Goal: Transaction & Acquisition: Purchase product/service

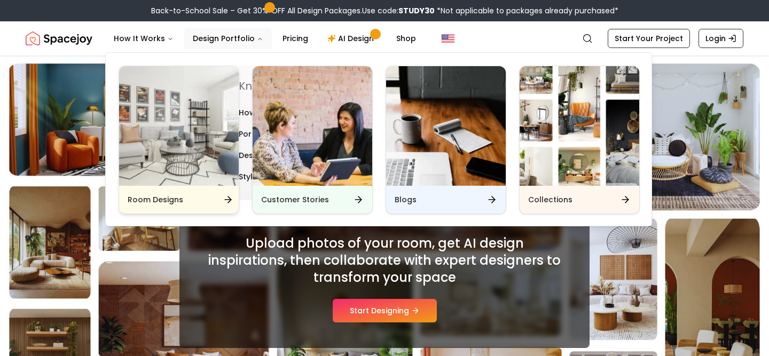
click at [239, 112] on img "Main" at bounding box center [179, 126] width 120 height 120
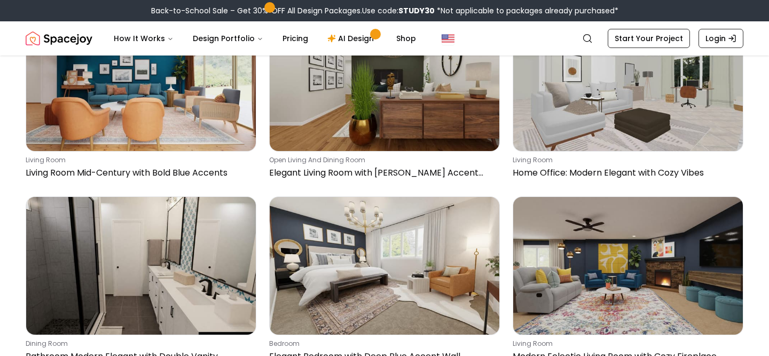
scroll to position [50, 0]
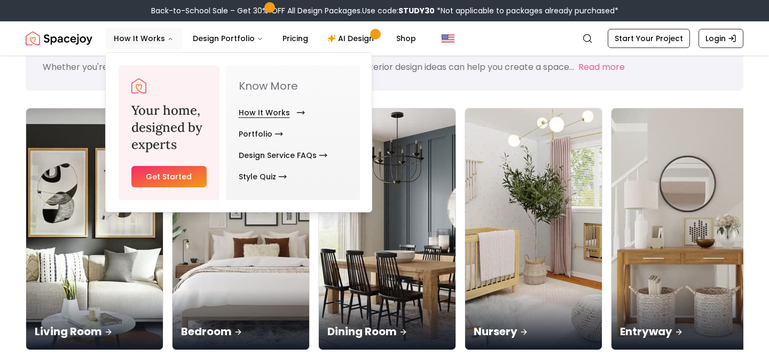
click at [259, 111] on link "How It Works" at bounding box center [270, 112] width 62 height 21
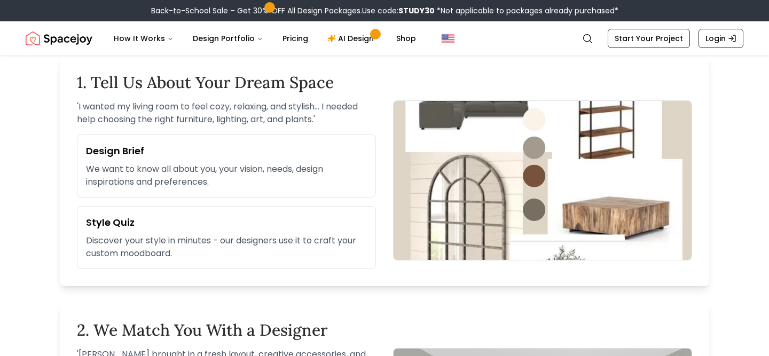
scroll to position [337, 0]
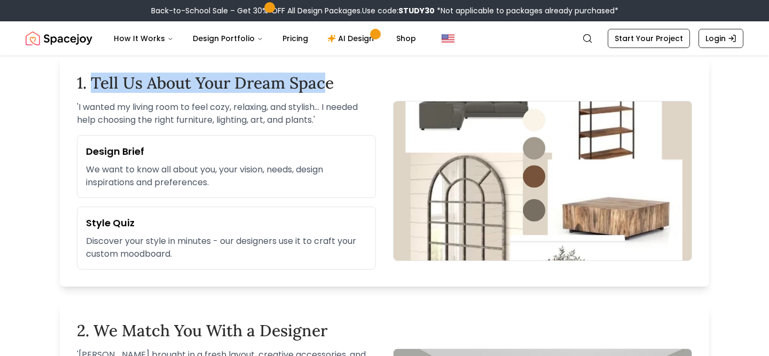
drag, startPoint x: 91, startPoint y: 83, endPoint x: 323, endPoint y: 82, distance: 231.3
click at [323, 82] on h2 "1. Tell Us About Your Dream Space" at bounding box center [384, 82] width 615 height 19
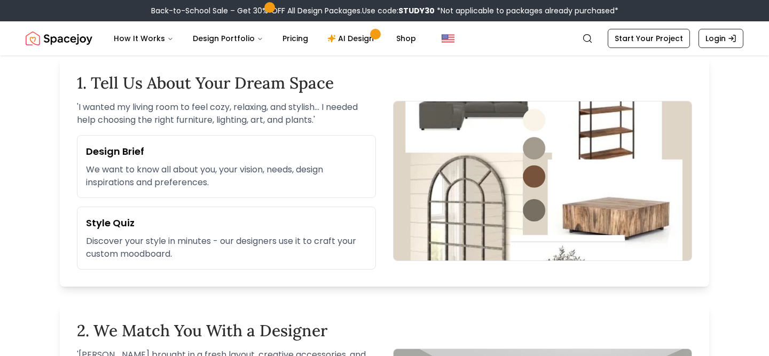
click at [87, 157] on h3 "Design Brief" at bounding box center [226, 151] width 281 height 15
drag, startPoint x: 81, startPoint y: 221, endPoint x: 167, endPoint y: 231, distance: 87.1
click at [167, 231] on div "Style Quiz Discover your style in minutes - our designers use it to craft your …" at bounding box center [226, 238] width 299 height 63
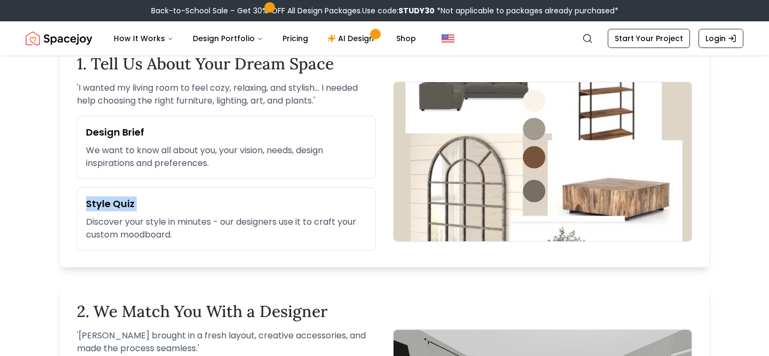
click at [142, 205] on h3 "Style Quiz" at bounding box center [226, 204] width 281 height 15
drag, startPoint x: 142, startPoint y: 205, endPoint x: 72, endPoint y: 196, distance: 70.5
click at [72, 196] on div "1. Tell Us About Your Dream Space ' I wanted my living room to feel cozy, relax…" at bounding box center [385, 152] width 650 height 231
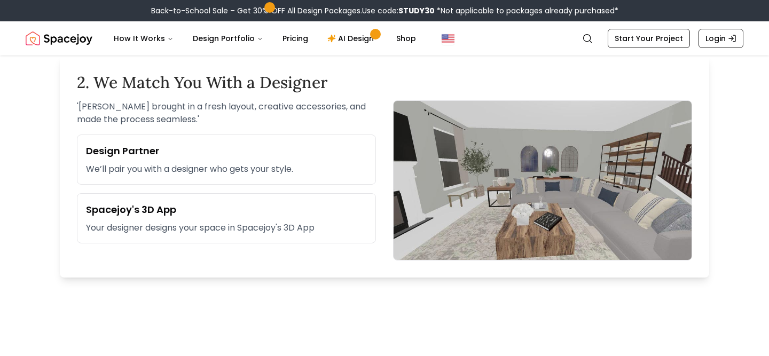
scroll to position [587, 0]
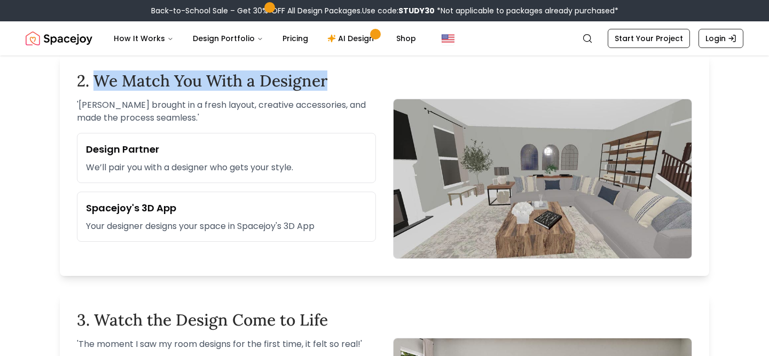
drag, startPoint x: 92, startPoint y: 73, endPoint x: 342, endPoint y: 84, distance: 249.7
click at [342, 84] on h2 "2. We Match You With a Designer" at bounding box center [384, 80] width 615 height 19
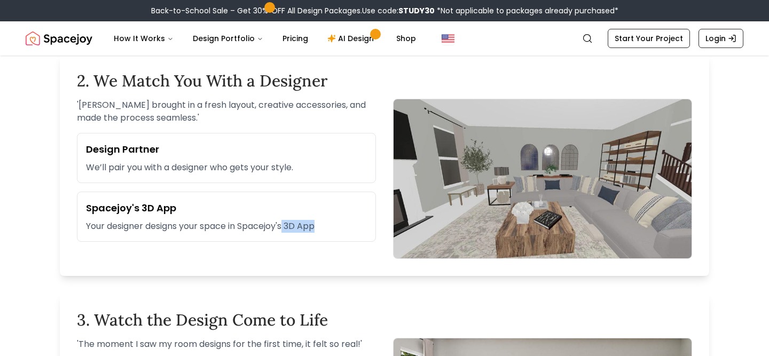
drag, startPoint x: 328, startPoint y: 226, endPoint x: 287, endPoint y: 224, distance: 40.1
click at [287, 224] on p "Your designer designs your space in Spacejoy's 3D App" at bounding box center [226, 226] width 281 height 13
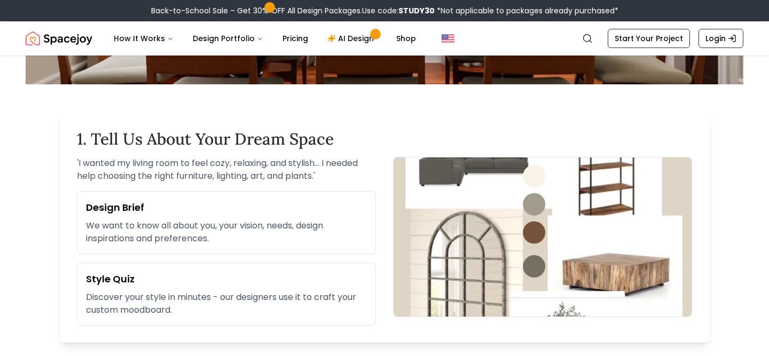
scroll to position [144, 0]
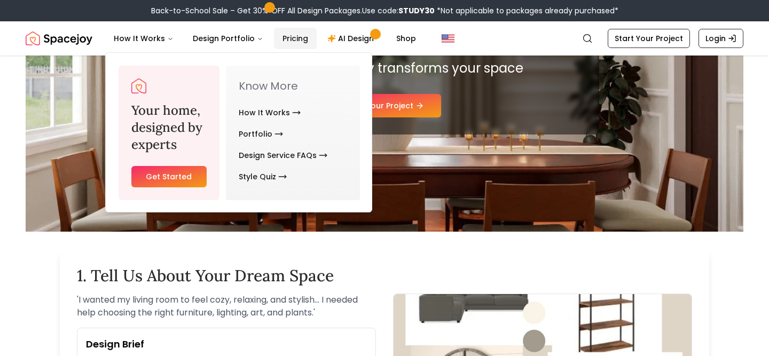
click at [292, 42] on link "Pricing" at bounding box center [295, 38] width 43 height 21
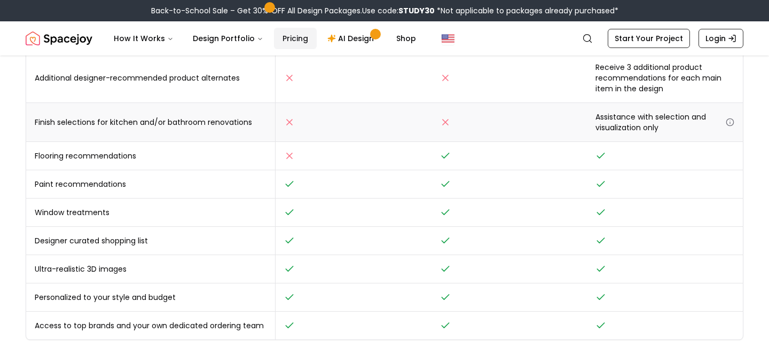
scroll to position [415, 0]
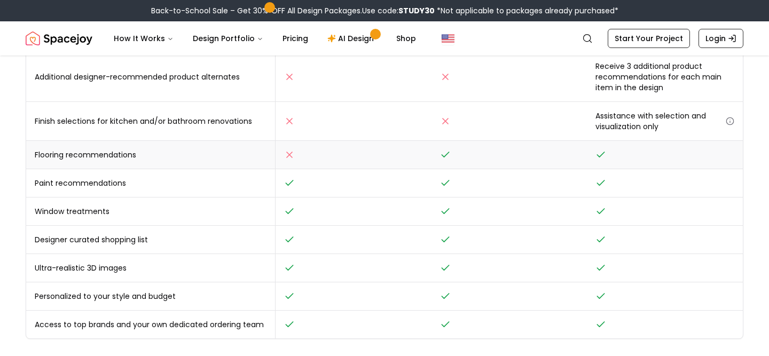
click at [299, 150] on td at bounding box center [354, 155] width 156 height 28
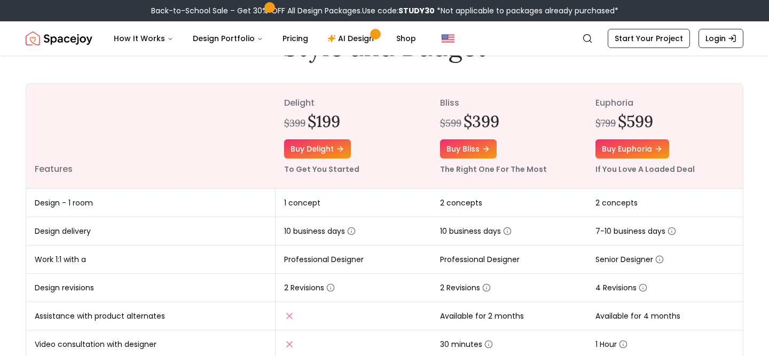
scroll to position [82, 0]
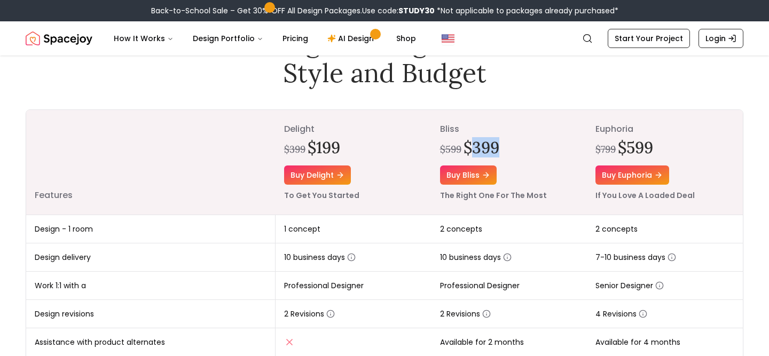
drag, startPoint x: 508, startPoint y: 145, endPoint x: 469, endPoint y: 144, distance: 38.5
click at [469, 144] on div "$599 $399" at bounding box center [509, 147] width 139 height 19
drag, startPoint x: 661, startPoint y: 148, endPoint x: 621, endPoint y: 147, distance: 40.1
click at [621, 147] on div "$799 $599" at bounding box center [665, 147] width 139 height 19
click at [579, 67] on h1 "Interior Design Packages That Fit Your Style and Budget" at bounding box center [384, 57] width 479 height 61
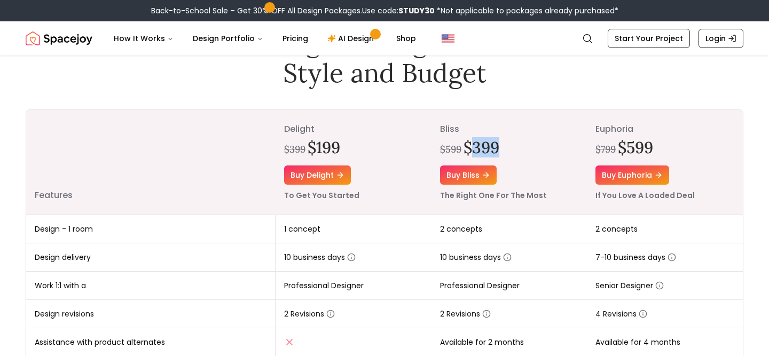
drag, startPoint x: 505, startPoint y: 144, endPoint x: 469, endPoint y: 144, distance: 36.3
click at [469, 144] on div "$599 $399" at bounding box center [509, 147] width 139 height 19
click at [513, 150] on div "$599 $399" at bounding box center [509, 147] width 139 height 19
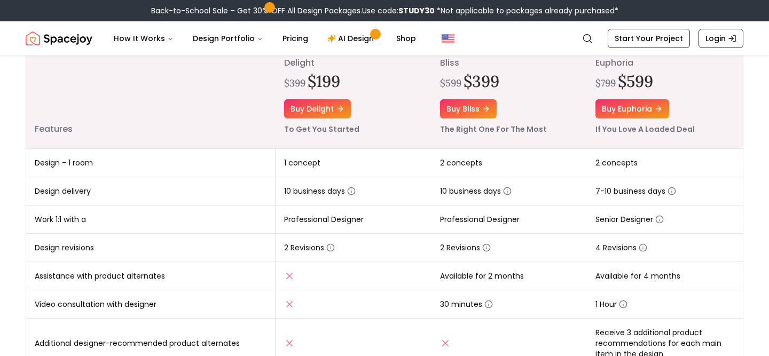
scroll to position [145, 0]
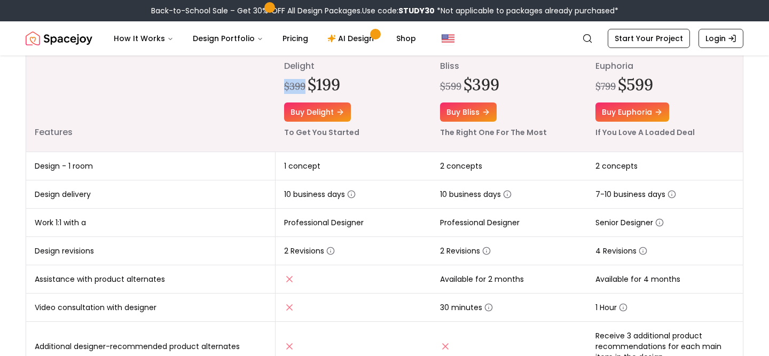
drag, startPoint x: 305, startPoint y: 87, endPoint x: 282, endPoint y: 85, distance: 23.0
click at [282, 85] on th "delight $399 $199 Buy delight To Get You Started" at bounding box center [354, 99] width 156 height 105
drag, startPoint x: 465, startPoint y: 89, endPoint x: 436, endPoint y: 87, distance: 28.9
click at [436, 87] on th "bliss $599 $399 Buy bliss The Right One For The Most" at bounding box center [510, 99] width 156 height 105
drag, startPoint x: 617, startPoint y: 88, endPoint x: 596, endPoint y: 87, distance: 20.9
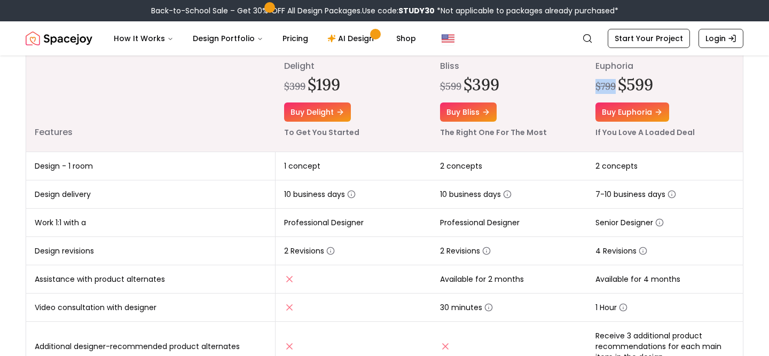
click at [596, 88] on div "$799 $599" at bounding box center [665, 84] width 139 height 19
click at [549, 128] on div "The Right One For The Most" at bounding box center [509, 132] width 139 height 13
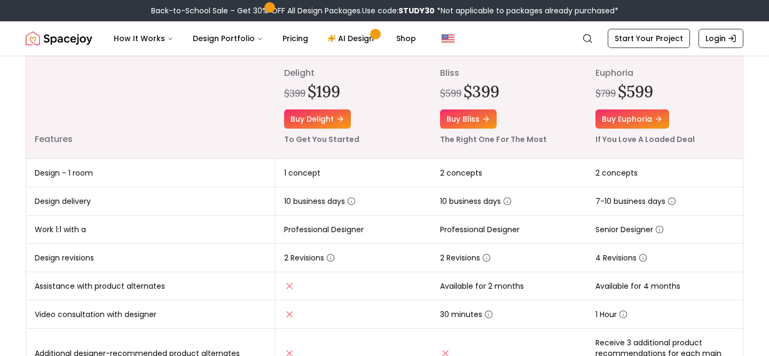
scroll to position [138, 0]
click at [535, 46] on div "How It Works Design Portfolio Pricing AI Design Shop" at bounding box center [334, 38] width 458 height 21
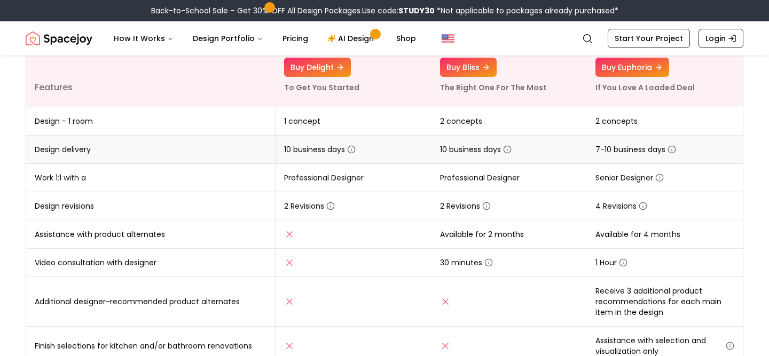
scroll to position [192, 0]
